Goal: Task Accomplishment & Management: Complete application form

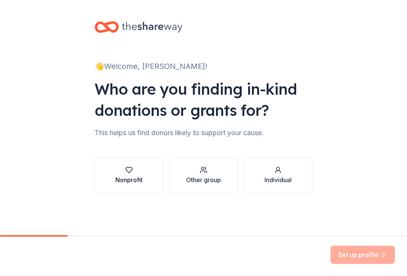
click at [139, 174] on div "Nonprofit" at bounding box center [128, 175] width 27 height 18
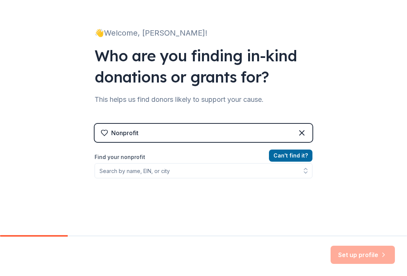
scroll to position [45, 0]
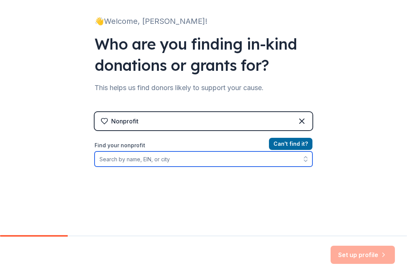
click at [226, 159] on input "Find your nonprofit" at bounding box center [204, 158] width 218 height 15
type input "lemonaide corporation"
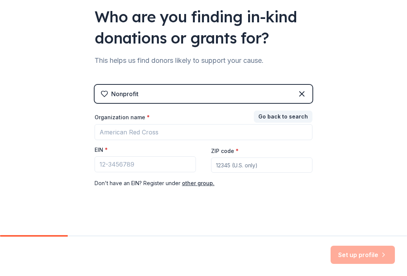
scroll to position [76, 0]
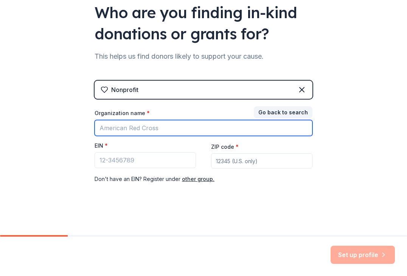
click at [187, 127] on input "Organization name *" at bounding box center [204, 128] width 218 height 16
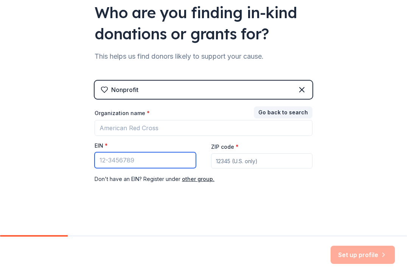
click at [141, 160] on input "EIN *" at bounding box center [145, 160] width 101 height 16
type input "[US_EMPLOYER_IDENTIFICATION_NUMBER]"
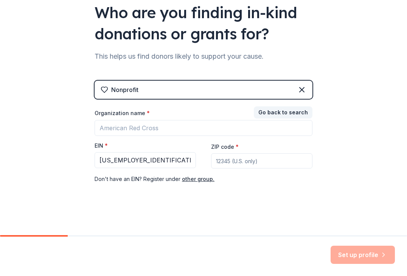
click at [231, 162] on input "ZIP code *" at bounding box center [261, 160] width 101 height 15
type input "02649"
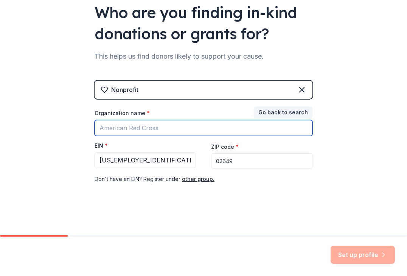
click at [167, 130] on input "Organization name *" at bounding box center [204, 128] width 218 height 16
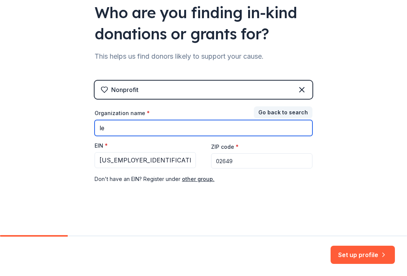
type input "l"
type input "Lemon-Aide Corporation"
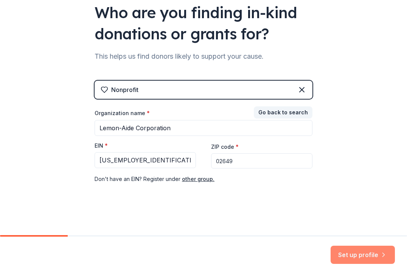
click at [357, 252] on button "Set up profile" at bounding box center [363, 255] width 64 height 18
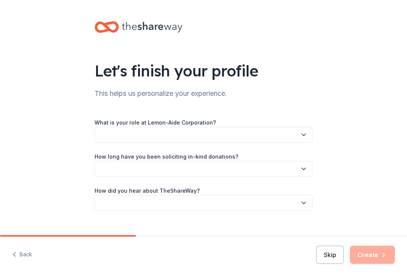
click at [229, 135] on button "button" at bounding box center [204, 135] width 218 height 16
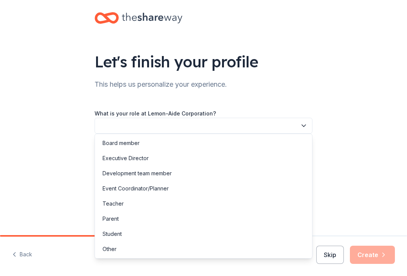
scroll to position [12, 0]
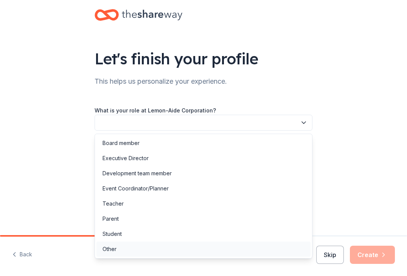
click at [177, 249] on div "Other" at bounding box center [204, 248] width 214 height 15
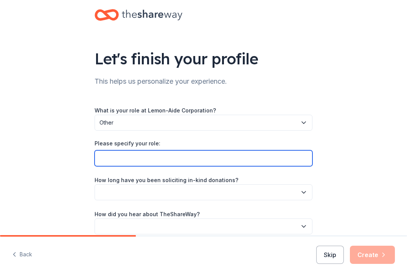
click at [199, 156] on input "Please specify your role:" at bounding box center [204, 158] width 218 height 16
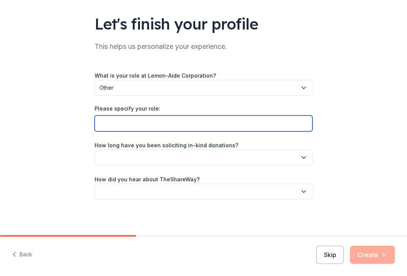
scroll to position [47, 0]
click at [226, 121] on input "Please specify your role:" at bounding box center [204, 123] width 218 height 16
paste input "Grant and Metrics Manager"
type input "Grant and Metrics Manager"
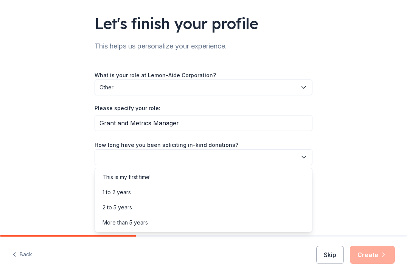
click at [274, 155] on button "button" at bounding box center [204, 157] width 218 height 16
click at [263, 193] on div "1 to 2 years" at bounding box center [204, 192] width 214 height 15
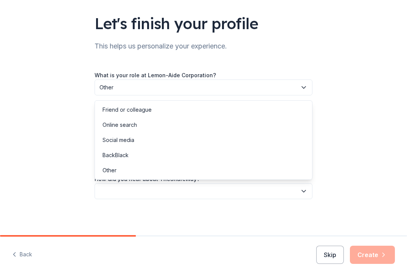
click at [265, 186] on button "button" at bounding box center [204, 191] width 218 height 16
click at [245, 108] on div "Friend or colleague" at bounding box center [204, 109] width 214 height 15
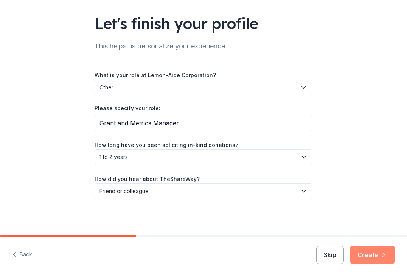
click at [374, 251] on button "Create" at bounding box center [372, 255] width 45 height 18
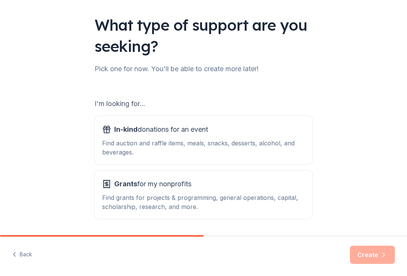
scroll to position [70, 0]
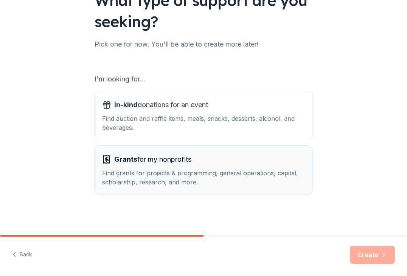
click at [240, 170] on div "Find grants for projects & programming, general operations, capital, scholarshi…" at bounding box center [203, 177] width 203 height 18
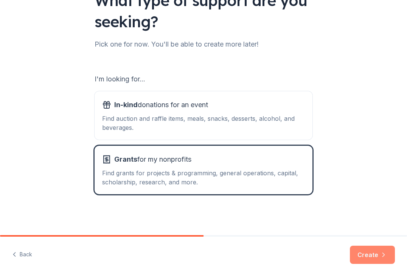
click at [369, 256] on button "Create" at bounding box center [372, 255] width 45 height 18
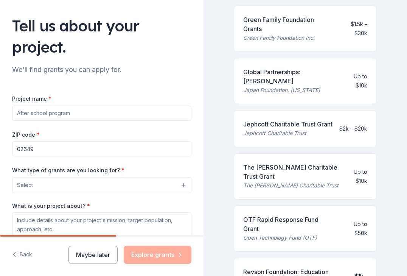
scroll to position [28, 0]
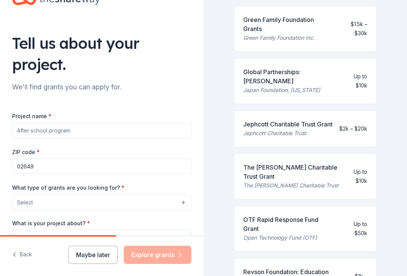
click at [107, 131] on input "Project name *" at bounding box center [101, 130] width 179 height 15
paste input "Harvest Exchange Website"
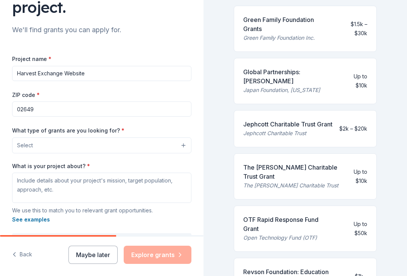
scroll to position [86, 0]
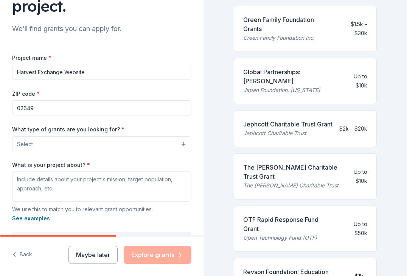
type input "Harvest Exchange Website"
click at [152, 144] on button "Select" at bounding box center [101, 144] width 179 height 16
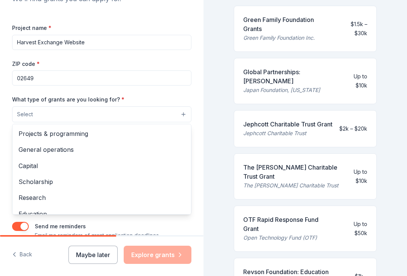
scroll to position [118, 0]
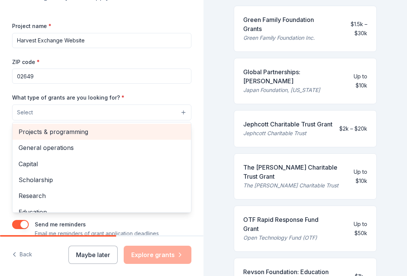
click at [132, 128] on span "Projects & programming" at bounding box center [102, 132] width 167 height 10
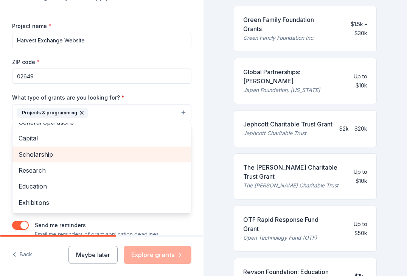
scroll to position [0, 0]
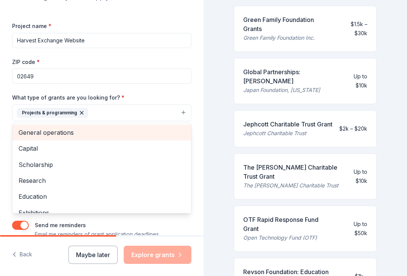
click at [125, 131] on span "General operations" at bounding box center [102, 133] width 167 height 10
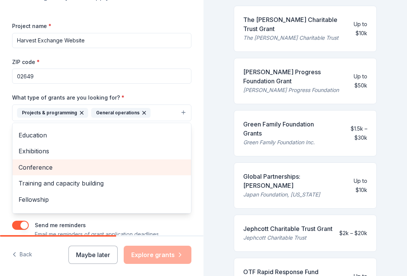
scroll to position [57, 0]
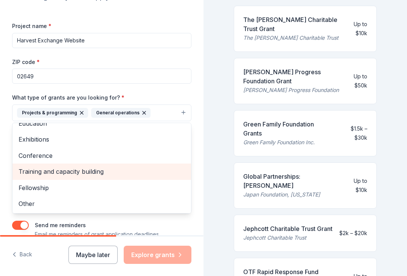
click at [129, 169] on span "Training and capacity building" at bounding box center [102, 172] width 167 height 10
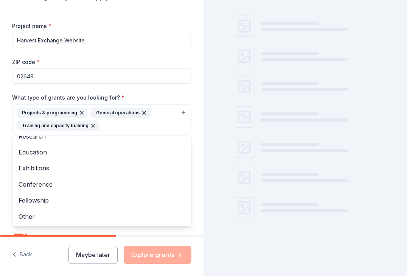
scroll to position [110, 0]
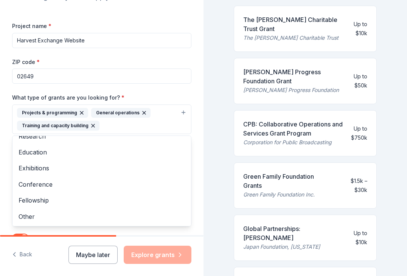
click at [154, 91] on div "Project name * Harvest Exchange Website ZIP code * 02649 What type of grants ar…" at bounding box center [101, 136] width 179 height 230
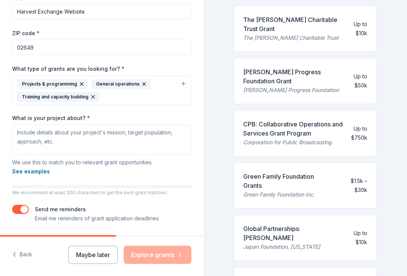
scroll to position [149, 0]
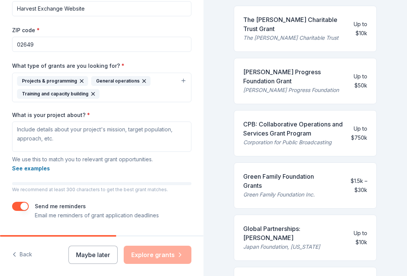
click at [153, 90] on div "Projects & programming General operations Training and capacity building" at bounding box center [97, 87] width 160 height 23
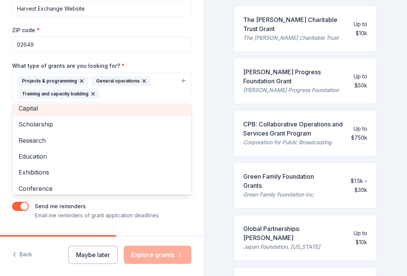
scroll to position [2, 0]
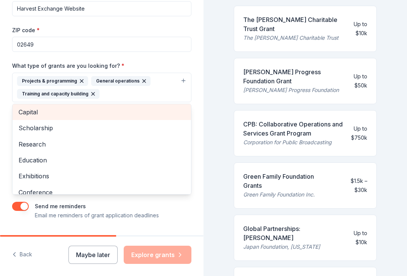
click at [108, 113] on div "Capital" at bounding box center [101, 112] width 179 height 16
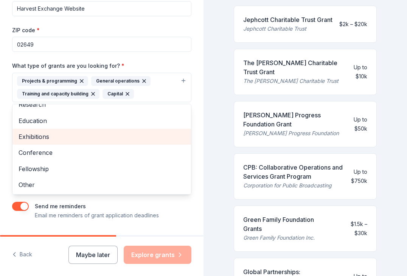
scroll to position [162, 0]
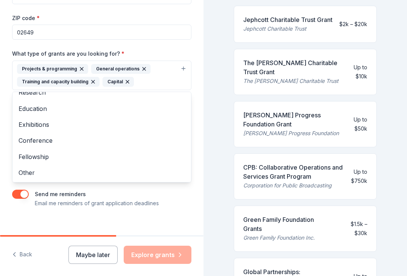
click at [148, 51] on div "What type of grants are you looking for? * Projects & programming General opera…" at bounding box center [101, 69] width 179 height 41
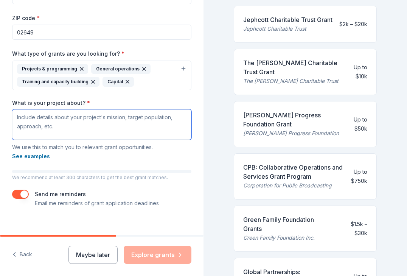
click at [78, 121] on textarea "What is your project about? *" at bounding box center [101, 124] width 179 height 30
paste textarea "Goal: Create a Cape-wide online food hub connecting producers with consumers. F…"
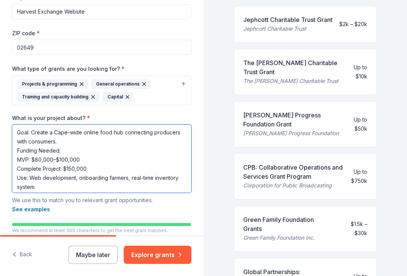
scroll to position [143, 0]
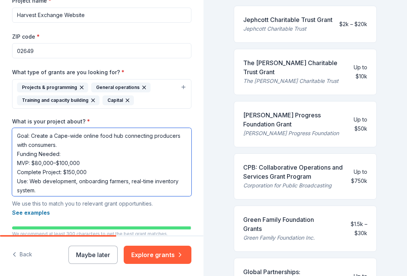
click at [69, 136] on textarea "Goal: Create a Cape-wide online food hub connecting producers with consumers. F…" at bounding box center [101, 162] width 179 height 68
click at [68, 135] on textarea "Goal: Create a Cape-wide online food hub connecting producers with consumers. F…" at bounding box center [101, 162] width 179 height 68
click at [97, 137] on textarea "Goal: Create a Cape Cod-wide online food hub connecting producers with consumer…" at bounding box center [101, 162] width 179 height 68
click at [95, 136] on textarea "Goal: Create a Cape Cod-wide online food hub connecting producers with consumer…" at bounding box center [101, 162] width 179 height 68
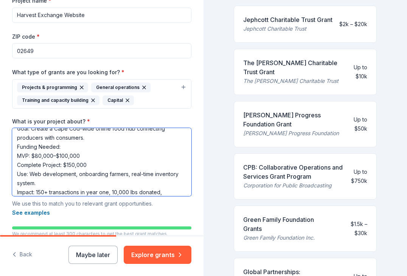
scroll to position [0, 0]
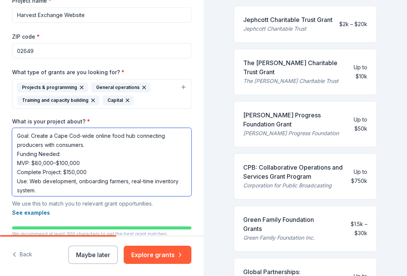
click at [134, 134] on textarea "Goal: Create a Cape Cod-wide online food hub connecting producers with consumer…" at bounding box center [101, 162] width 179 height 68
click at [169, 138] on textarea "Goal: Create a Cape Cod-wide online food hub, connecting producers with consume…" at bounding box center [101, 162] width 179 height 68
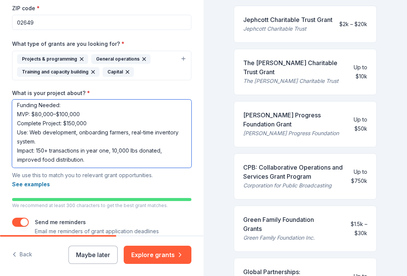
scroll to position [199, 0]
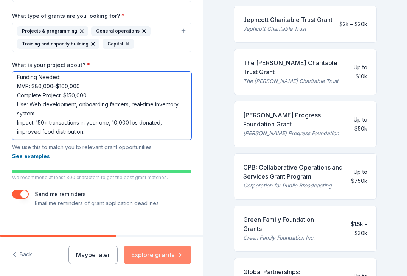
type textarea "Goal: Create a Cape Cod-wide online food hub, connecting local producers with c…"
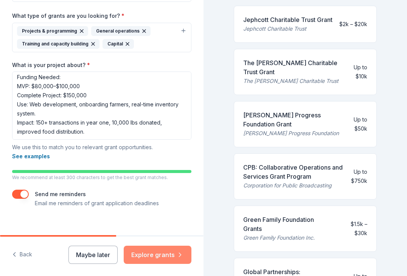
click at [163, 255] on button "Explore grants" at bounding box center [158, 255] width 68 height 18
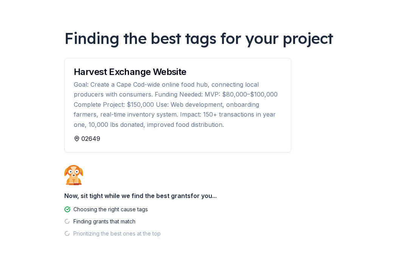
scroll to position [48, 0]
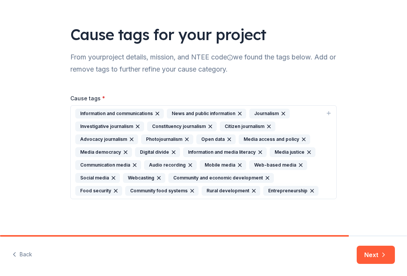
scroll to position [36, 0]
click at [284, 113] on icon "button" at bounding box center [283, 114] width 6 height 6
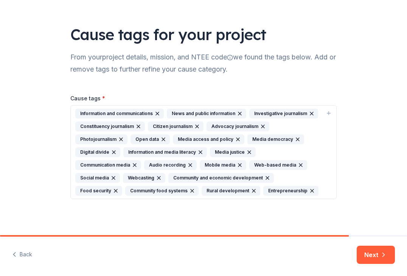
click at [310, 112] on icon "button" at bounding box center [312, 114] width 6 height 6
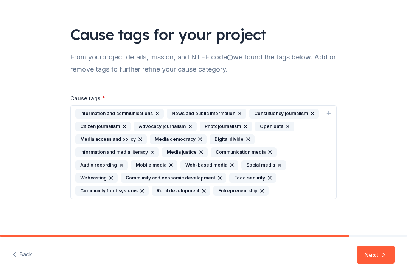
click at [125, 126] on icon "button" at bounding box center [124, 126] width 6 height 6
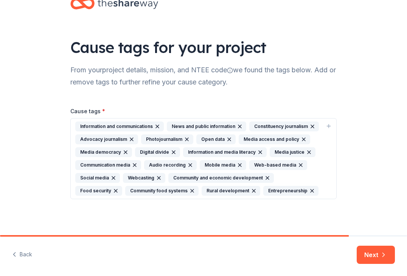
click at [132, 138] on icon "button" at bounding box center [132, 139] width 6 height 6
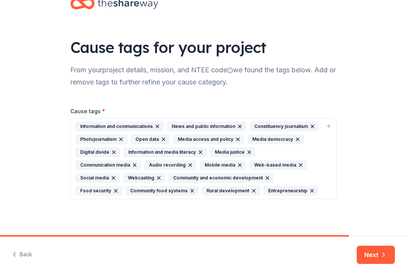
click at [120, 138] on icon "button" at bounding box center [121, 139] width 6 height 6
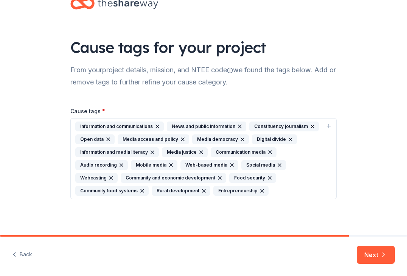
click at [181, 139] on icon "button" at bounding box center [183, 139] width 6 height 6
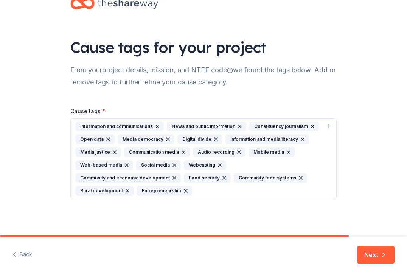
click at [167, 139] on icon "button" at bounding box center [168, 139] width 3 height 3
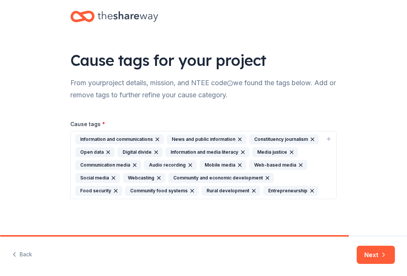
click at [241, 151] on icon "button" at bounding box center [242, 152] width 3 height 3
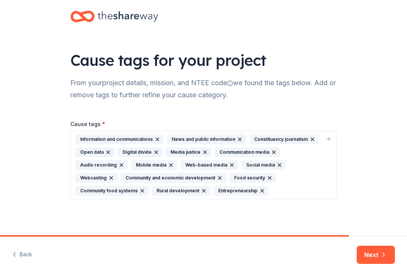
click at [204, 152] on icon "button" at bounding box center [205, 152] width 3 height 3
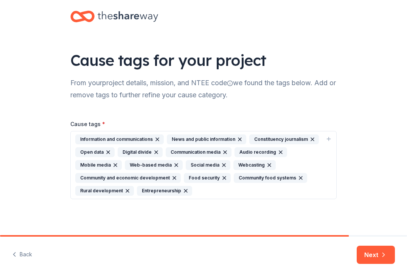
click at [279, 151] on icon "button" at bounding box center [280, 152] width 3 height 3
click at [171, 164] on icon "button" at bounding box center [174, 165] width 6 height 6
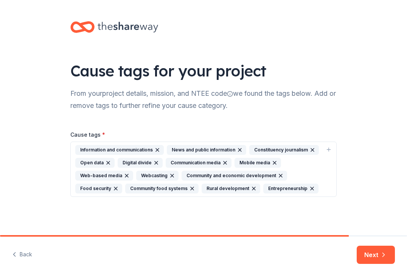
scroll to position [0, 0]
click at [169, 175] on icon "button" at bounding box center [172, 176] width 6 height 6
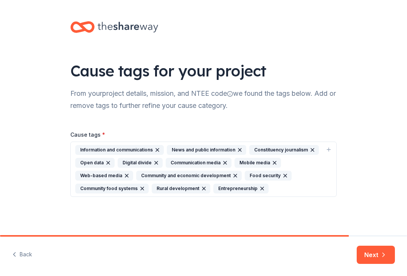
click at [312, 149] on icon "button" at bounding box center [312, 149] width 3 height 3
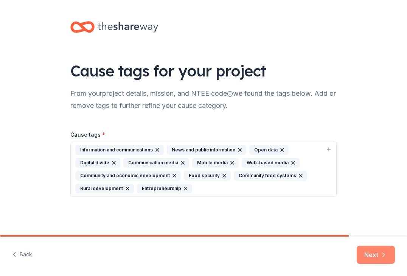
click at [375, 255] on button "Next" at bounding box center [376, 255] width 38 height 18
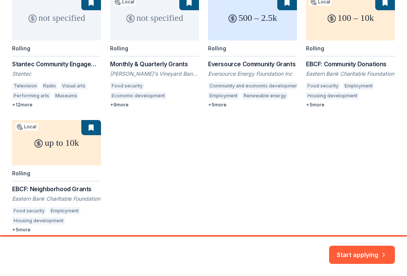
scroll to position [166, 0]
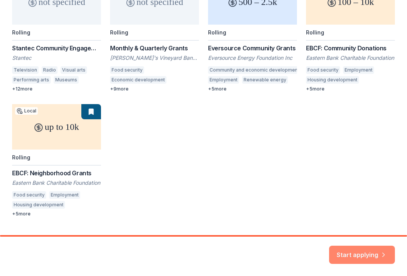
click at [355, 251] on button "Start applying" at bounding box center [362, 250] width 66 height 18
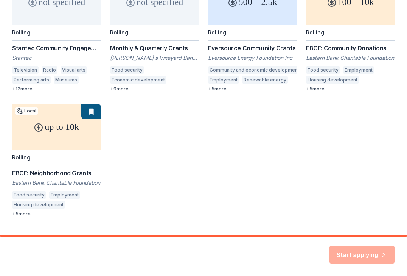
click at [345, 189] on div "not specified Rolling Stantec Community Engagement Grant Stantec Television Rad…" at bounding box center [203, 98] width 383 height 238
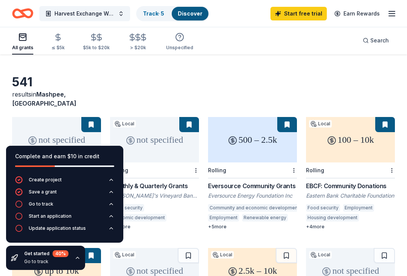
scroll to position [18, 0]
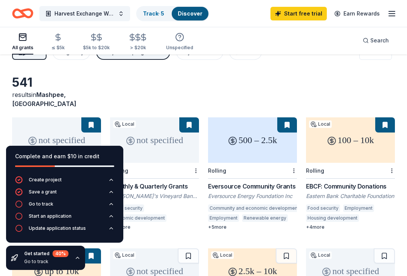
click at [76, 258] on icon "button" at bounding box center [78, 258] width 6 height 6
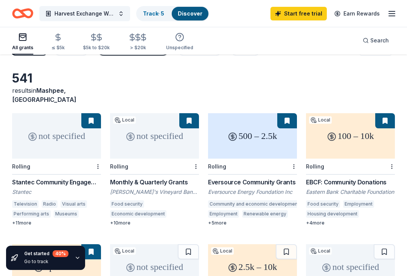
scroll to position [0, 0]
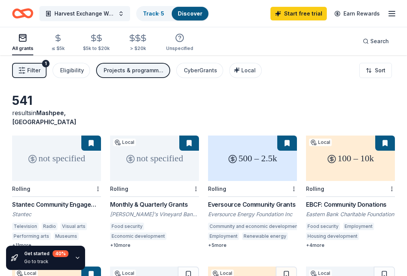
click at [30, 73] on span "Filter" at bounding box center [33, 70] width 13 height 9
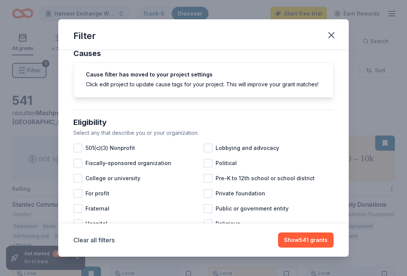
scroll to position [24, 0]
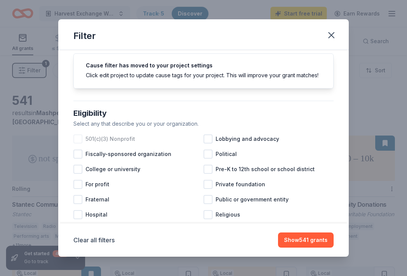
click at [100, 138] on span "501(c)(3) Nonprofit" at bounding box center [111, 138] width 50 height 9
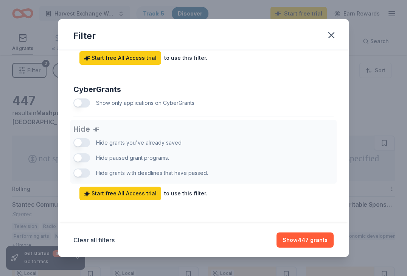
scroll to position [469, 0]
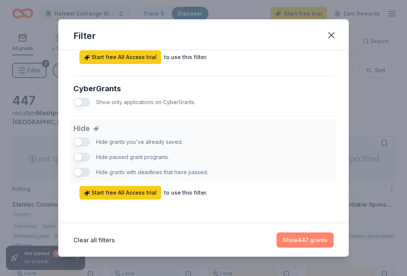
click at [311, 241] on button "Show 447 grants" at bounding box center [305, 239] width 57 height 15
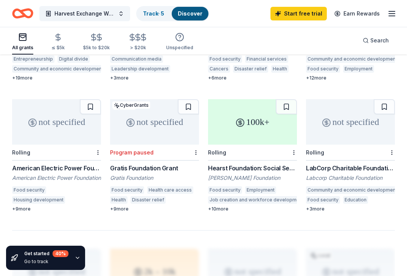
scroll to position [546, 0]
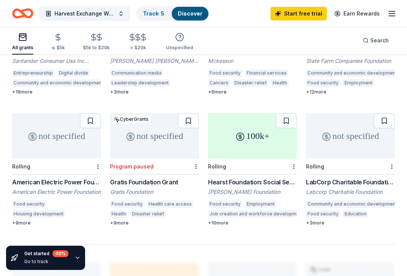
click at [247, 135] on div "100k+" at bounding box center [252, 135] width 89 height 45
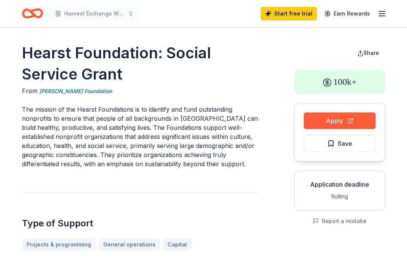
drag, startPoint x: 150, startPoint y: 71, endPoint x: 28, endPoint y: 54, distance: 123.5
click at [28, 54] on h1 "Hearst Foundation: Social Service Grant" at bounding box center [140, 63] width 236 height 42
drag, startPoint x: 20, startPoint y: 54, endPoint x: 125, endPoint y: 67, distance: 104.8
